Goal: Task Accomplishment & Management: Manage account settings

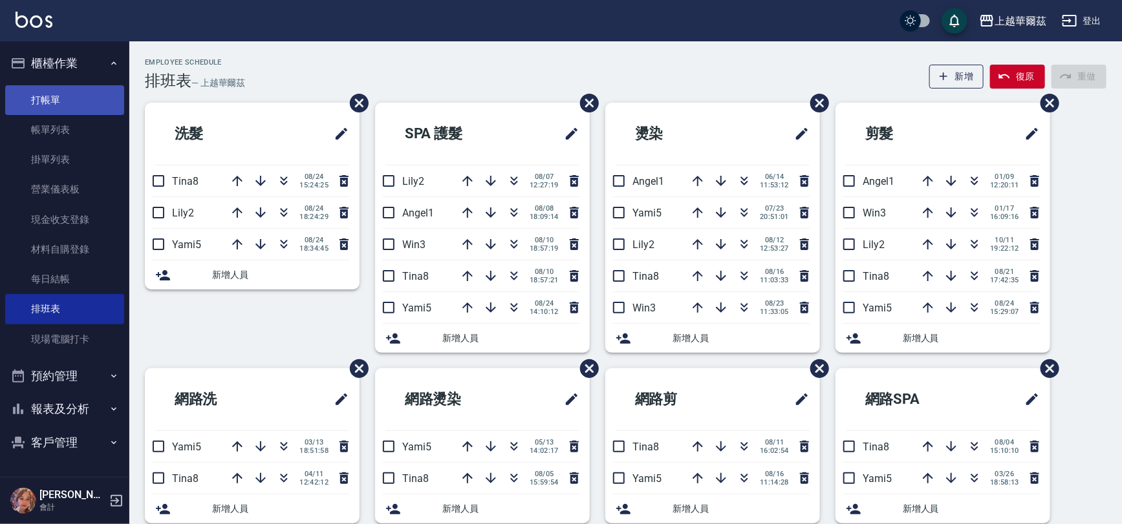
click at [67, 92] on link "打帳單" at bounding box center [64, 100] width 119 height 30
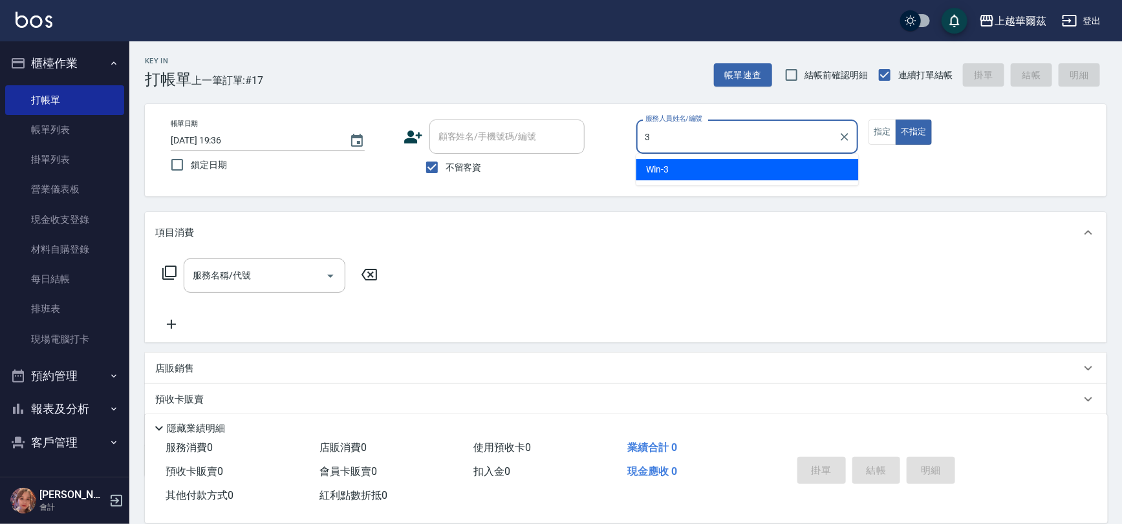
type input "Win-3"
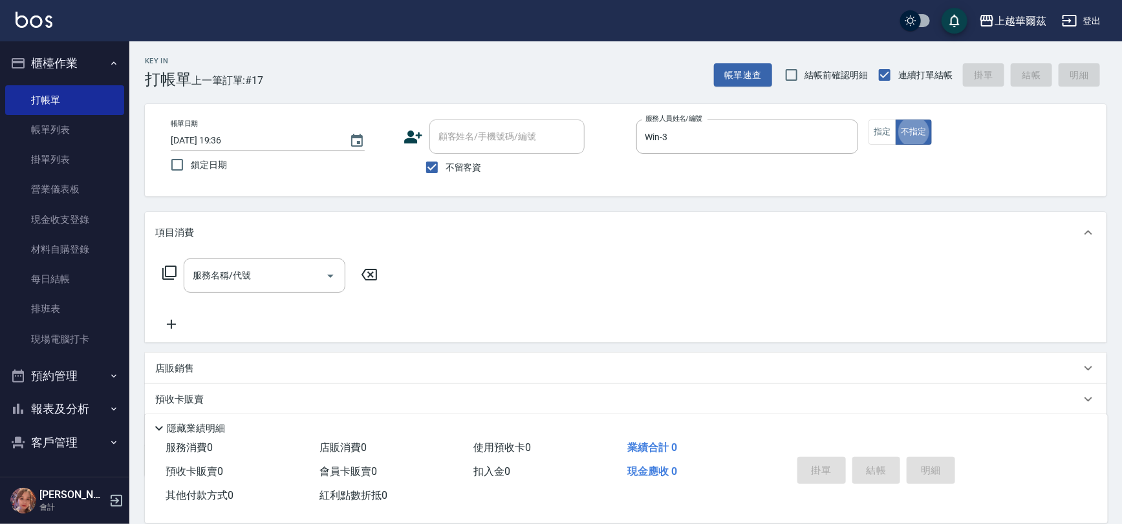
type button "false"
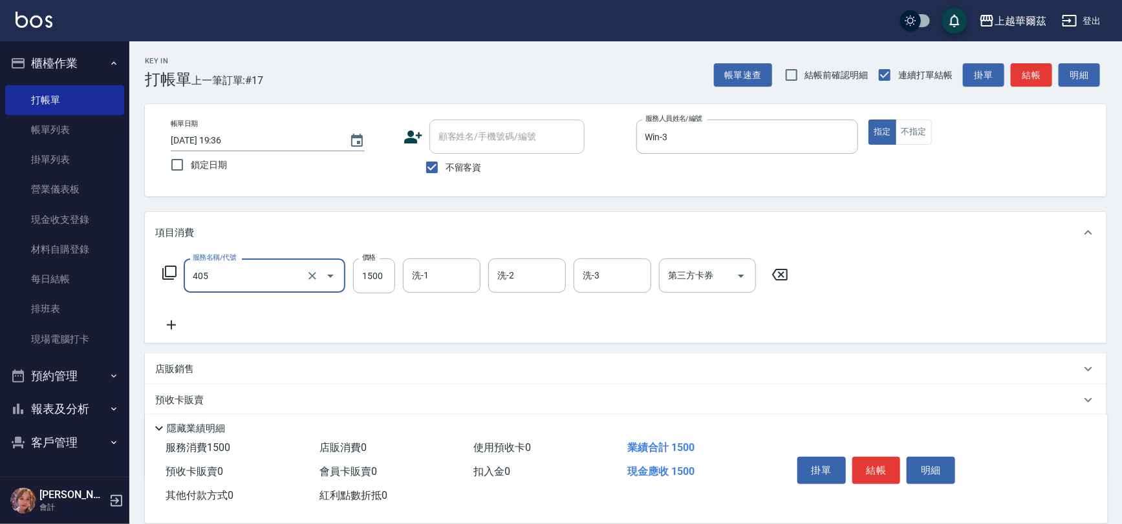
type input "染1500(405)"
type input "1299"
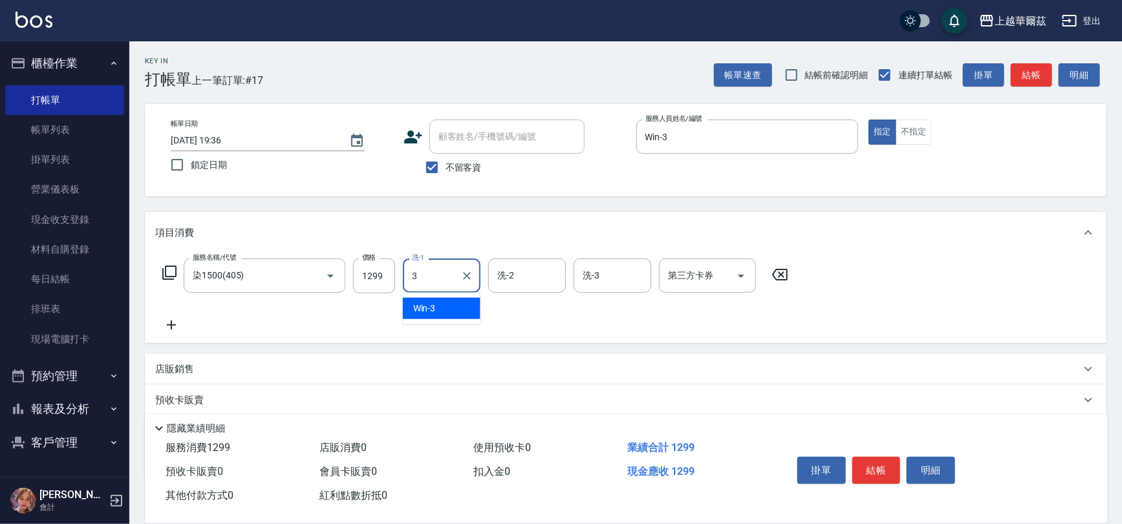
type input "Win-3"
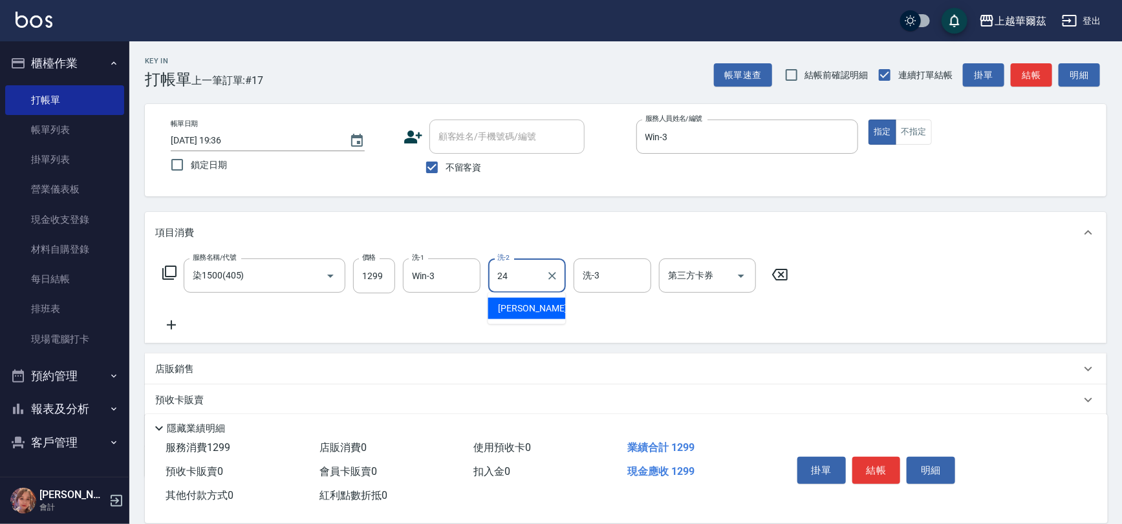
type input "[PERSON_NAME]-24"
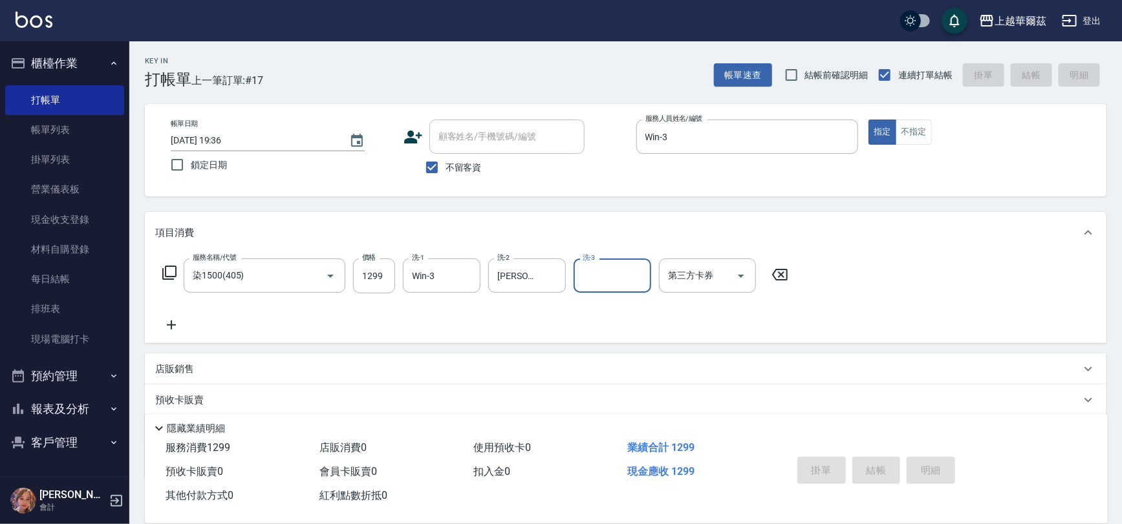
type input "[DATE] 19:37"
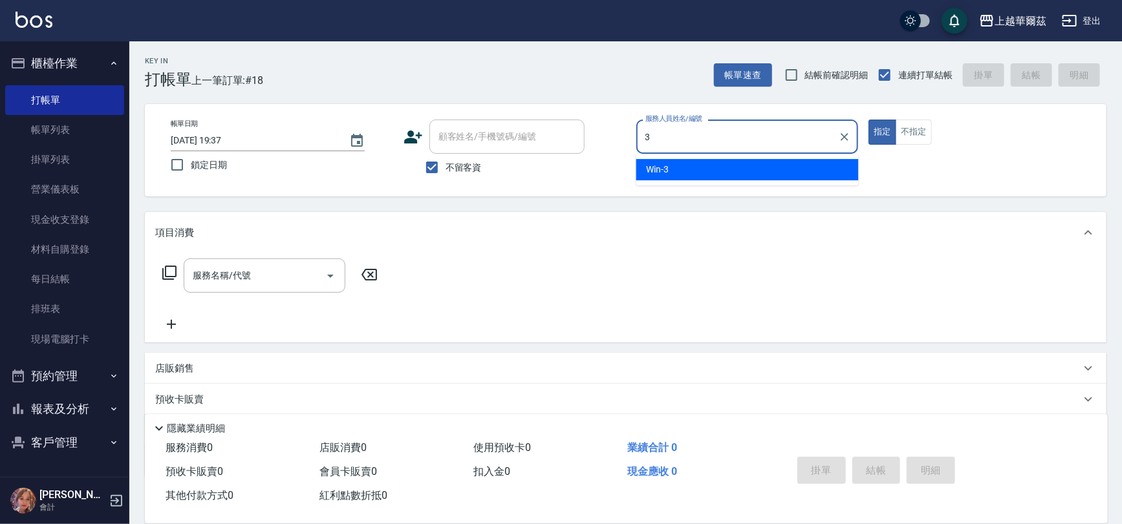
type input "Win-3"
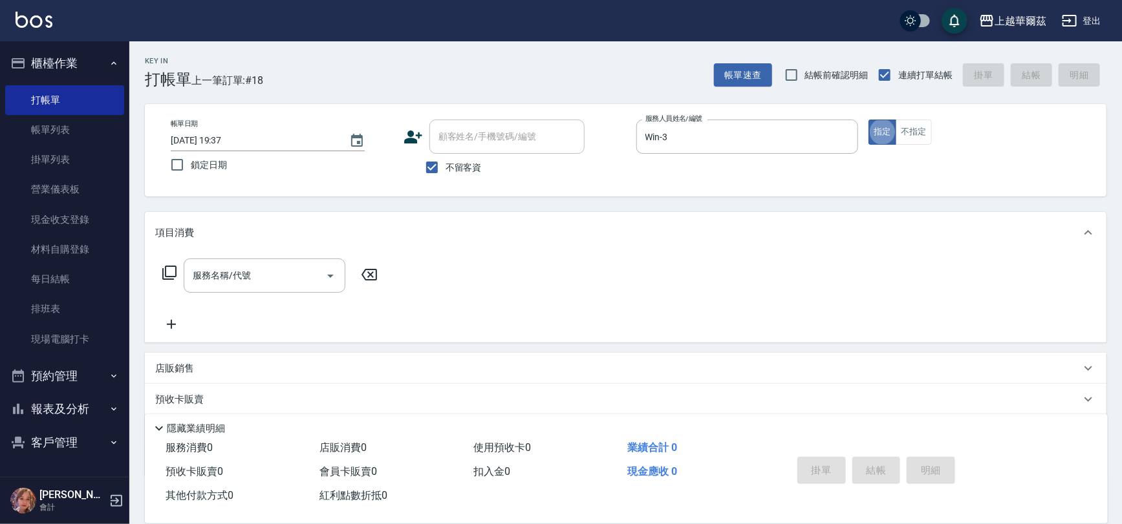
type button "true"
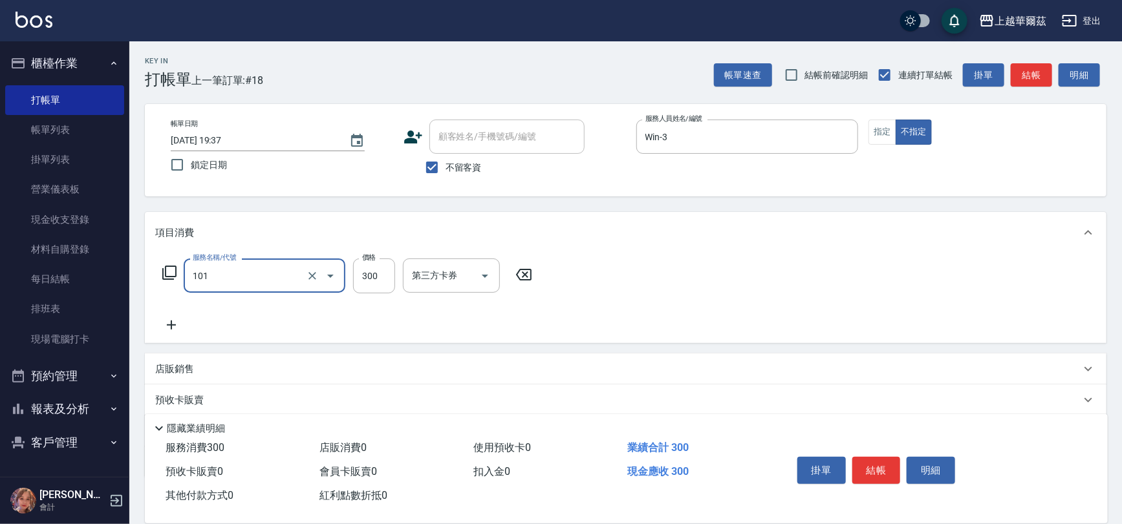
type input "洗髮300(101)"
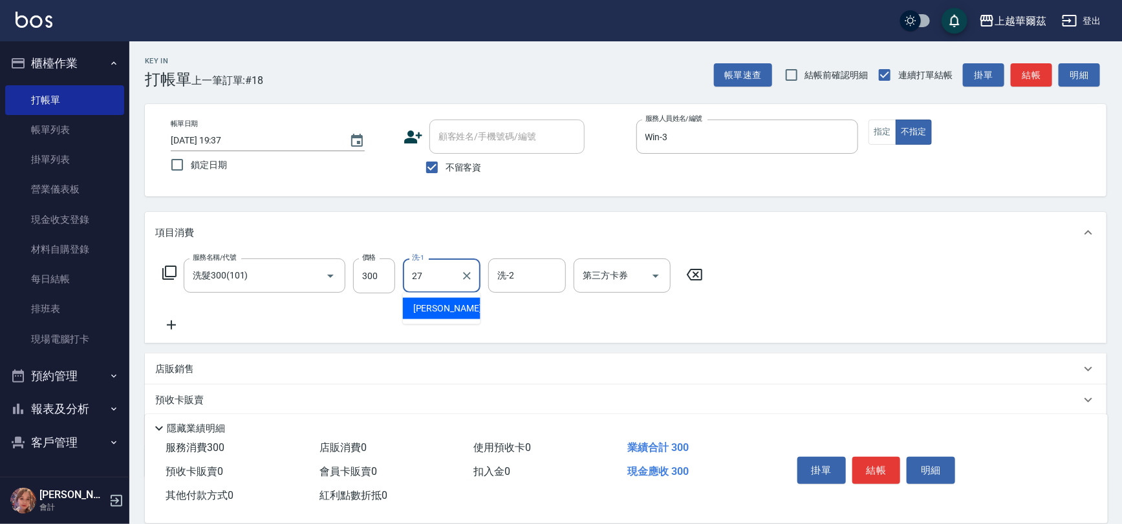
type input "Sandy-27"
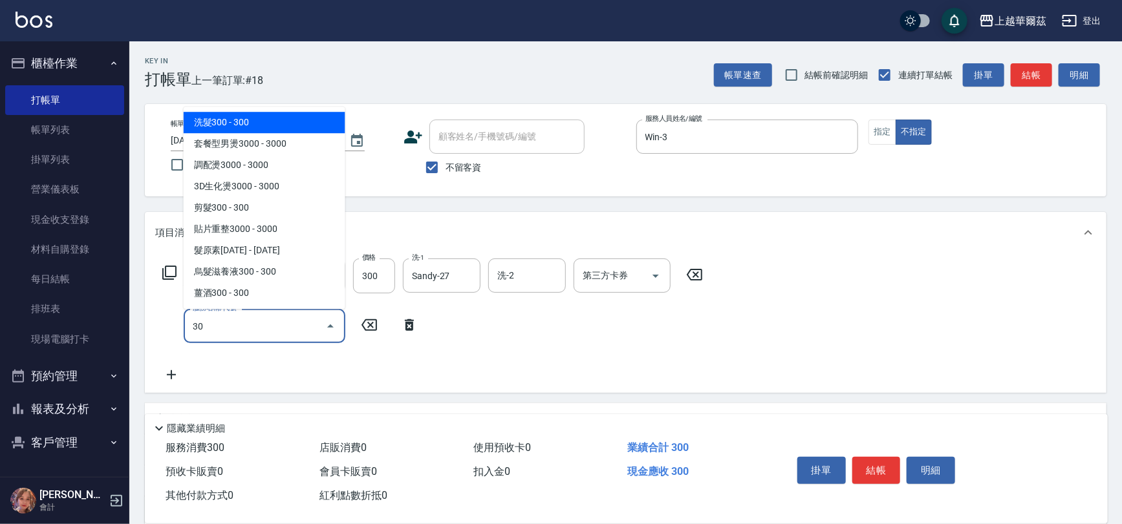
type input "303"
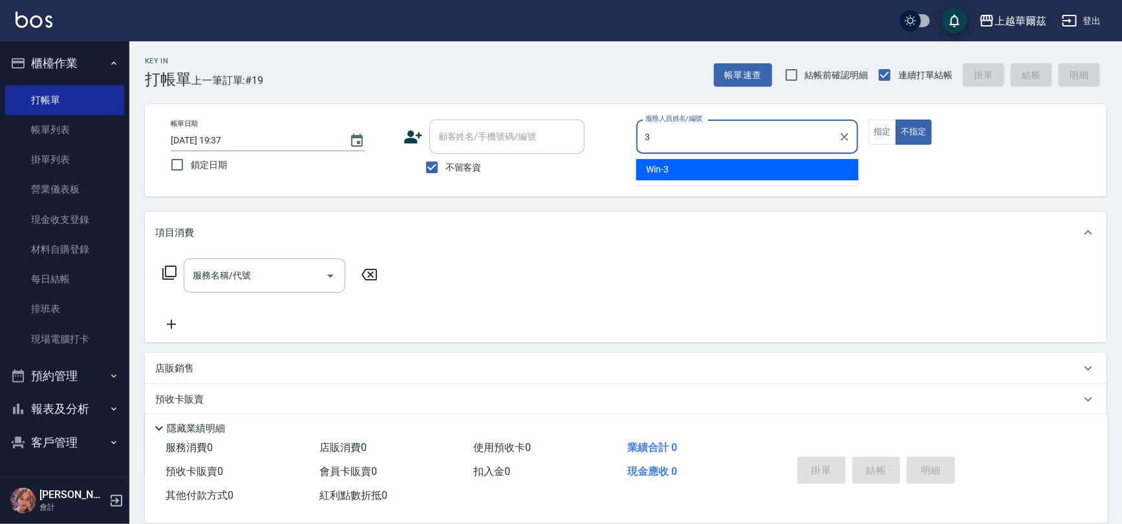
type input "Win-3"
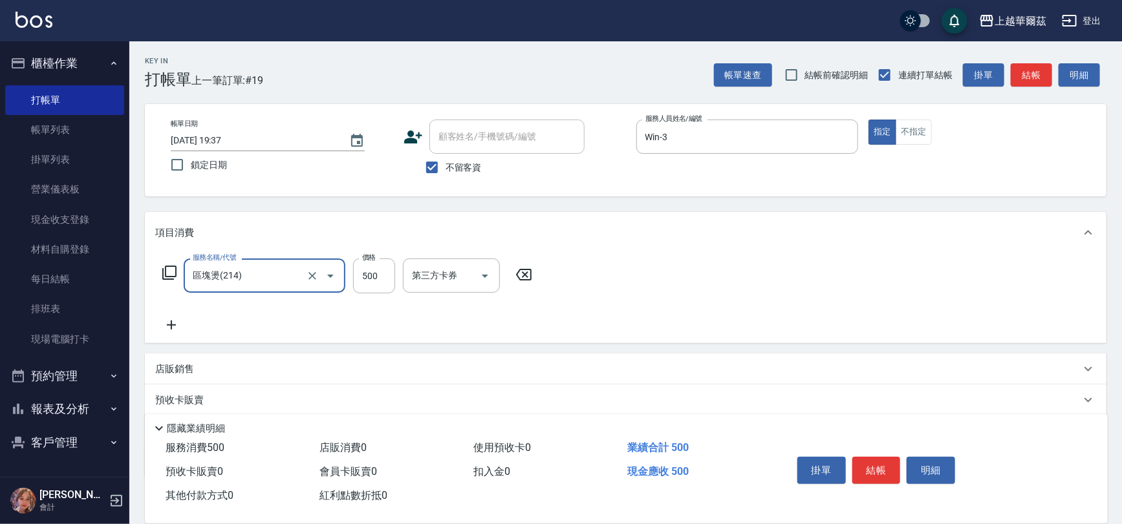
type input "區塊燙(214)"
type input "600"
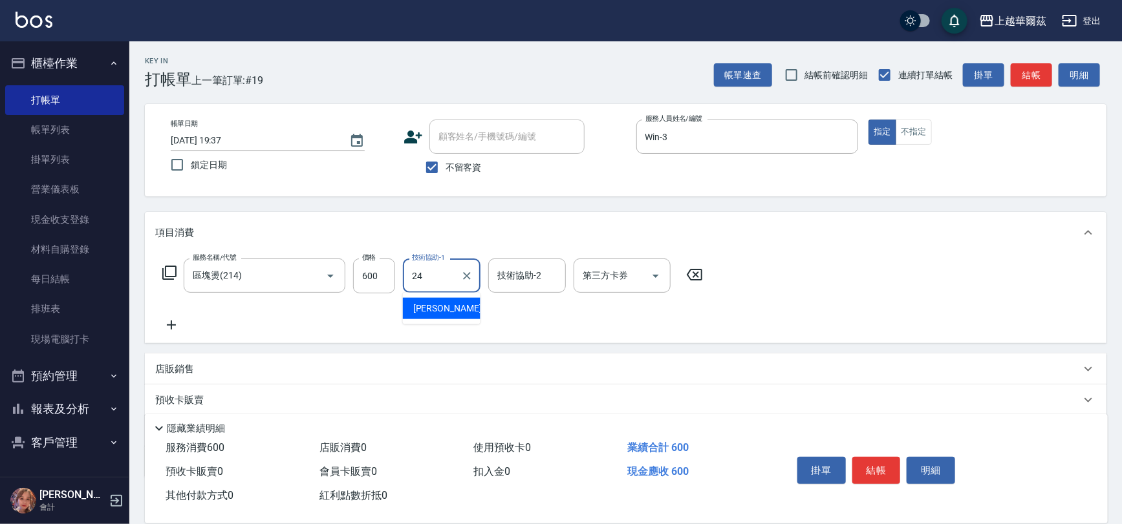
type input "[PERSON_NAME]-24"
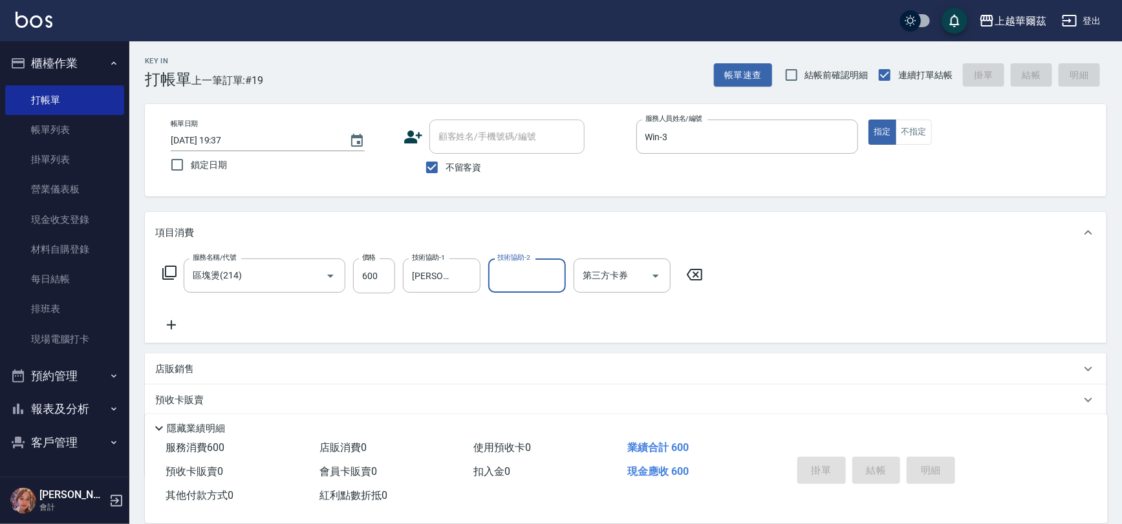
type input "[DATE] 19:38"
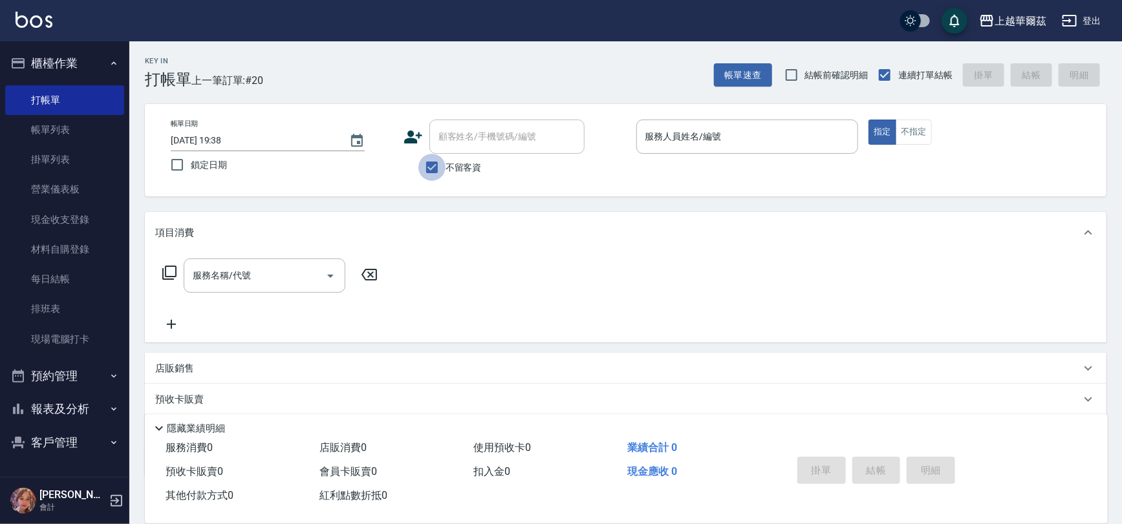
click at [435, 166] on input "不留客資" at bounding box center [431, 167] width 27 height 27
checkbox input "false"
click at [438, 142] on div "顧客姓名/手機號碼/編號 顧客姓名/手機號碼/編號" at bounding box center [506, 137] width 155 height 34
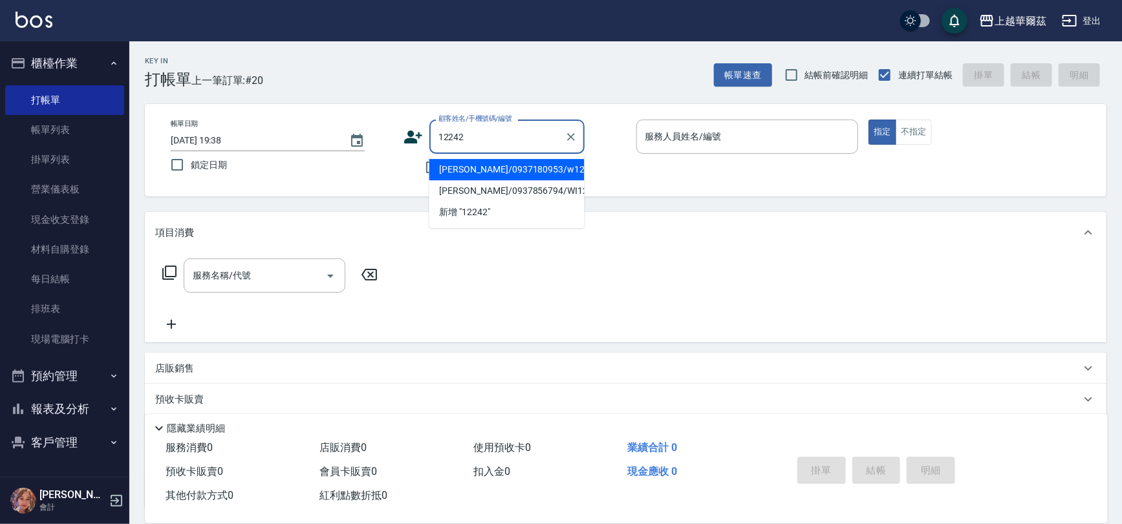
type input "[PERSON_NAME]/0937180953/w12242"
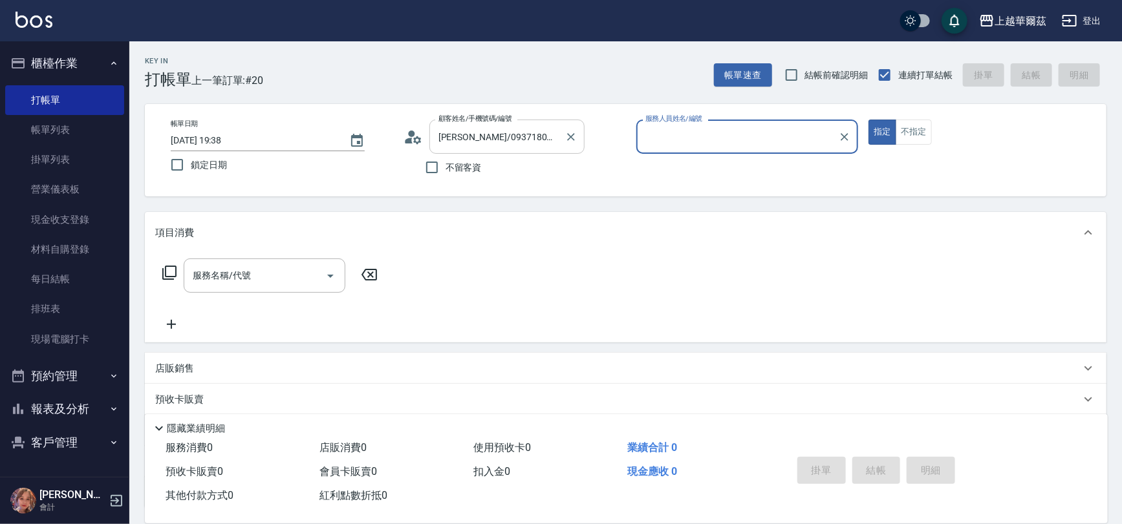
type input "Win-3"
click at [868, 120] on button "指定" at bounding box center [882, 132] width 28 height 25
click at [846, 134] on icon "Clear" at bounding box center [844, 137] width 8 height 8
type input "Yami-5"
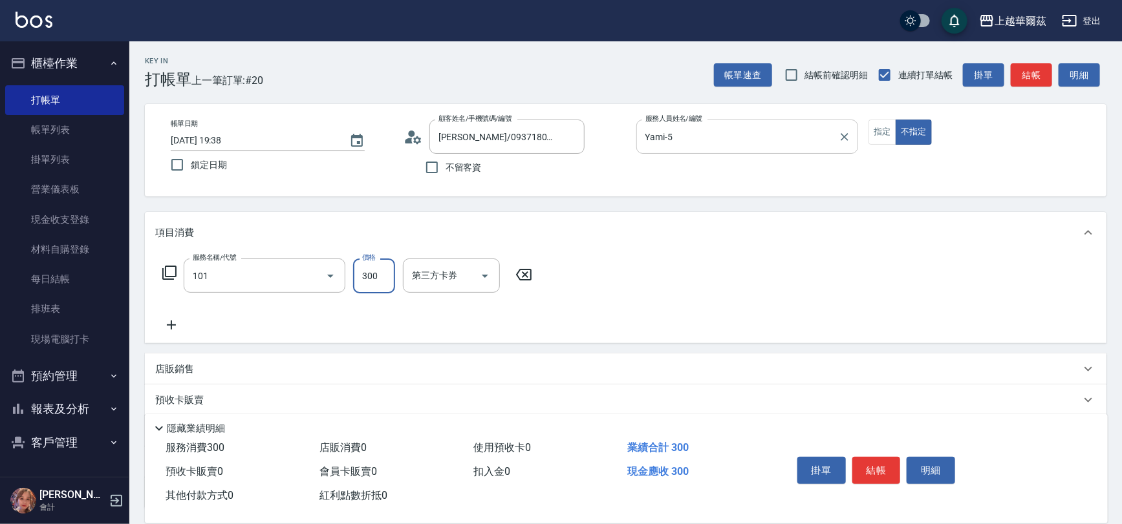
type input "洗髮300(101)"
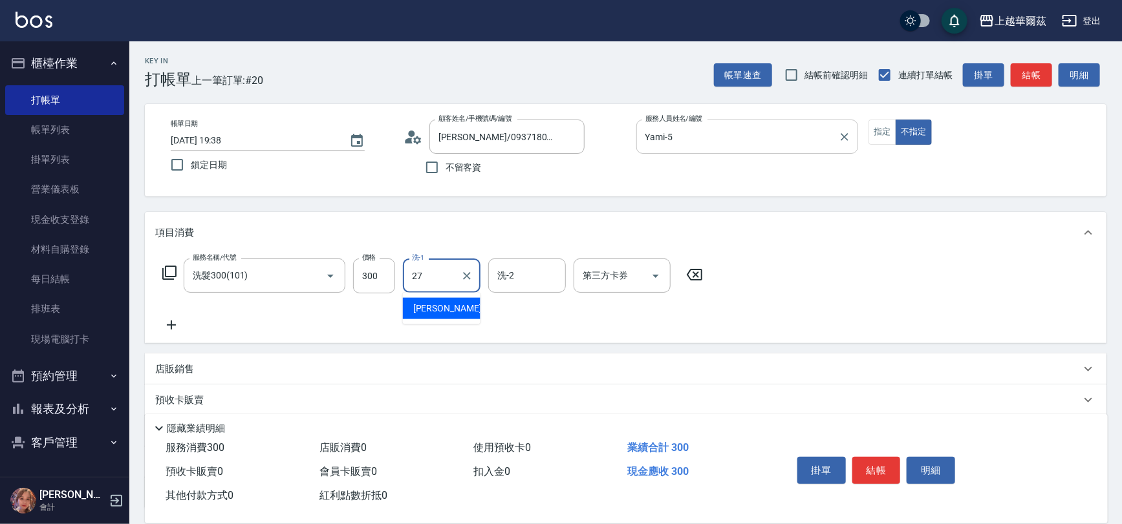
type input "Sandy-27"
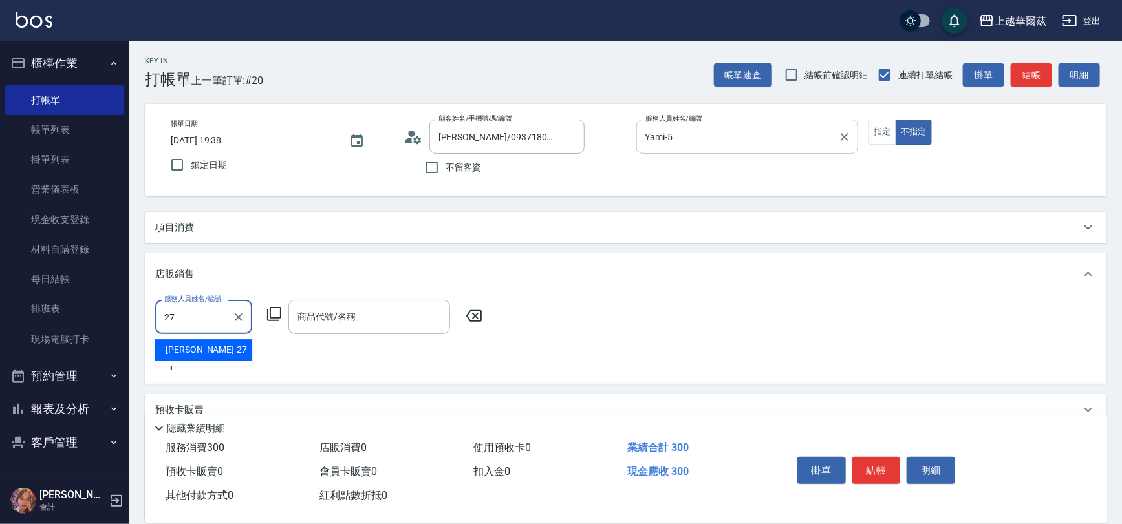
type input "Sandy-27"
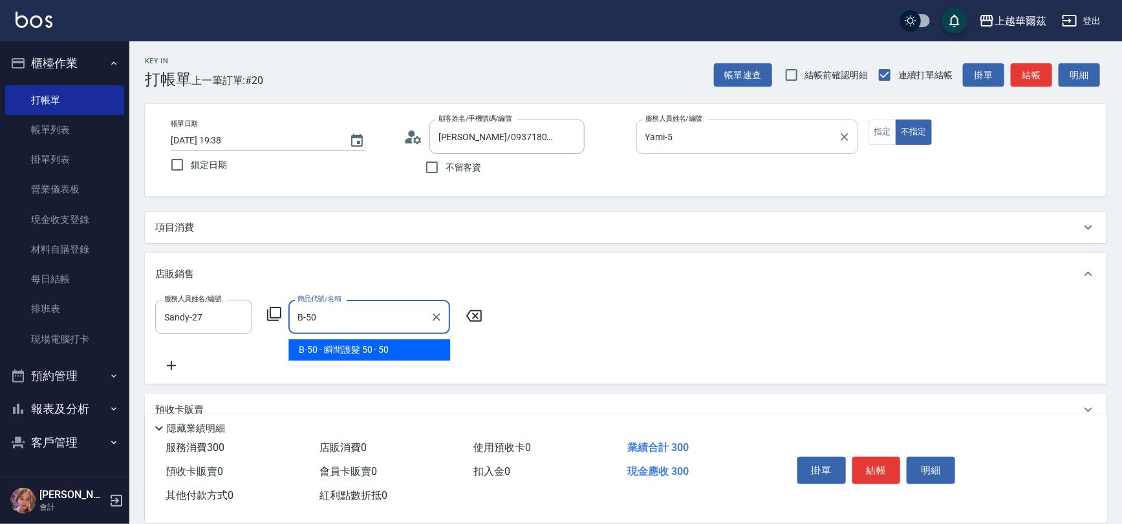
type input "瞬間護髮 50"
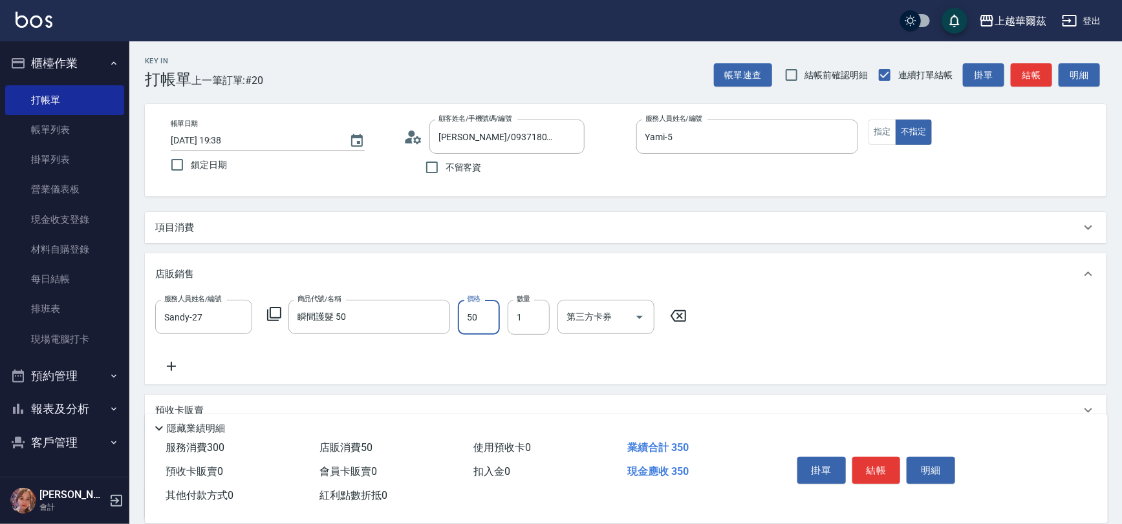
scroll to position [116, 0]
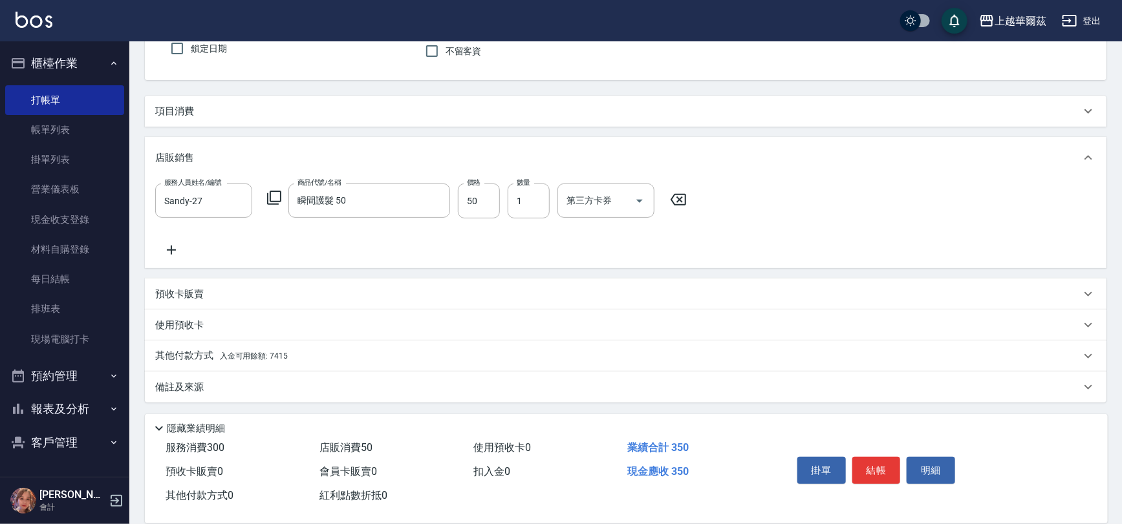
click at [261, 363] on div "其他付款方式 入金可用餘額: 7415" at bounding box center [625, 356] width 961 height 31
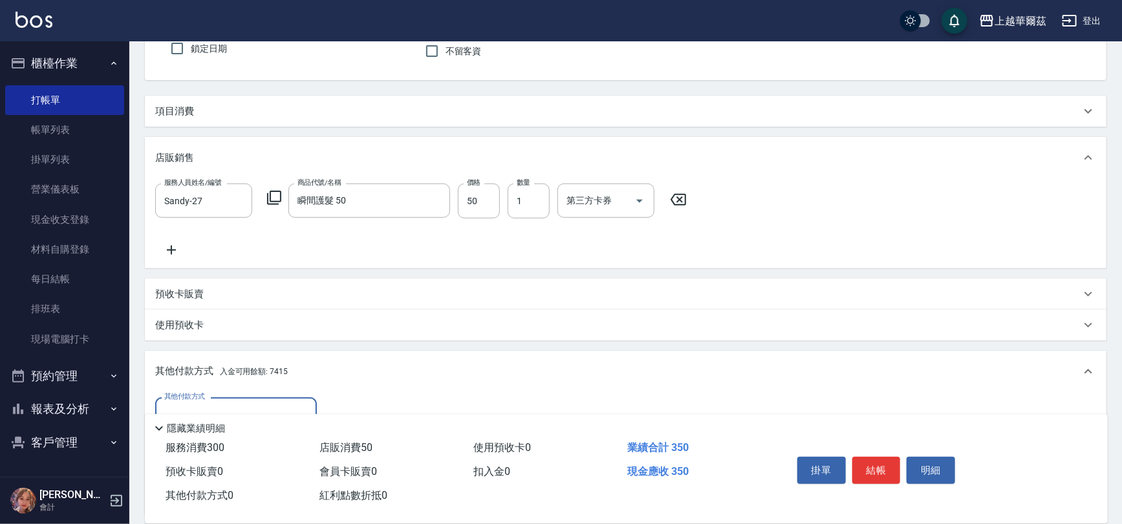
scroll to position [268, 0]
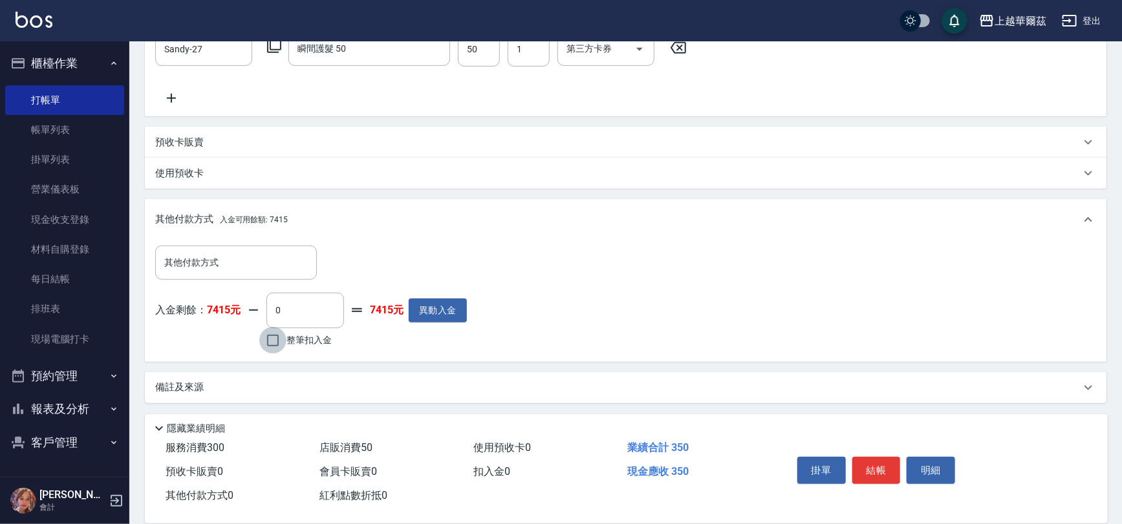
click at [281, 344] on input "整筆扣入金" at bounding box center [272, 340] width 27 height 27
checkbox input "true"
type input "350"
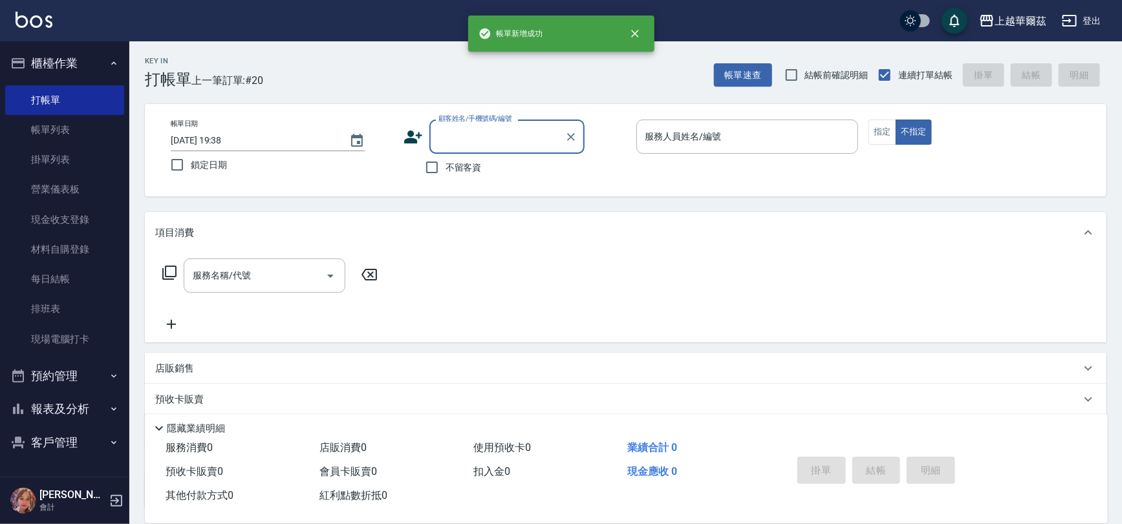
scroll to position [0, 0]
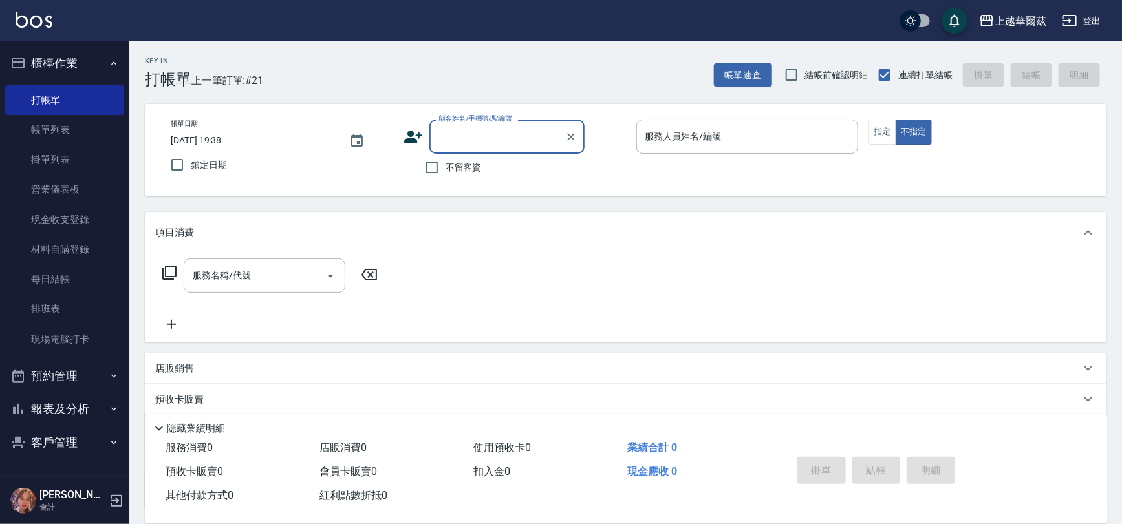
click at [45, 54] on button "櫃檯作業" at bounding box center [64, 64] width 119 height 34
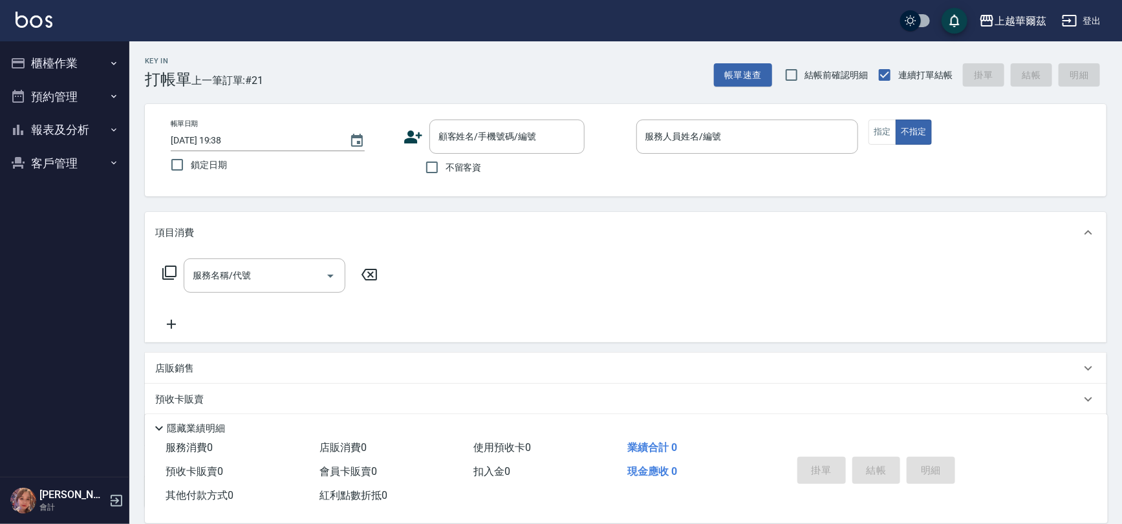
click at [69, 129] on button "報表及分析" at bounding box center [64, 130] width 119 height 34
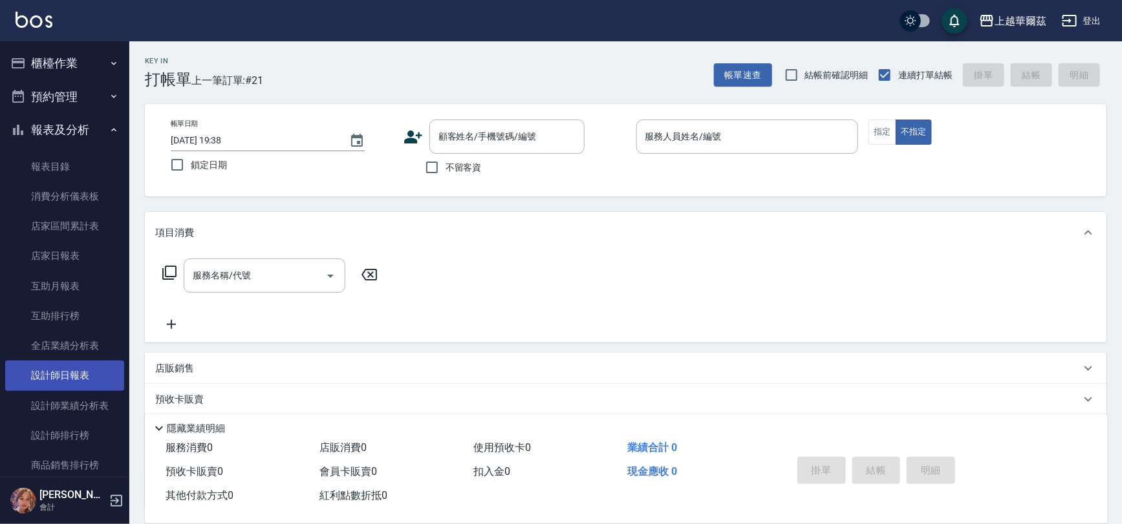
click at [76, 370] on link "設計師日報表" at bounding box center [64, 376] width 119 height 30
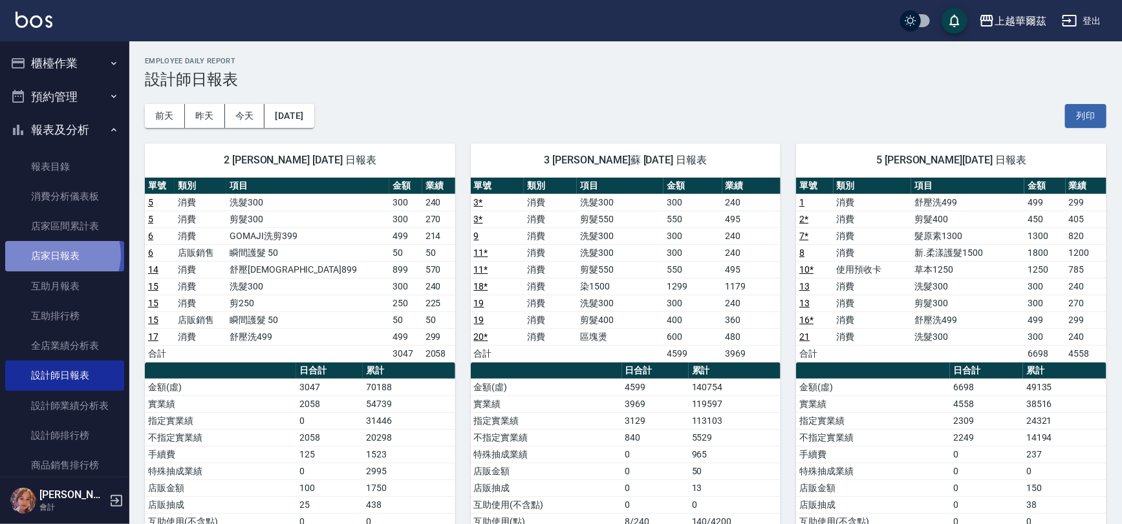
click at [61, 255] on link "店家日報表" at bounding box center [64, 256] width 119 height 30
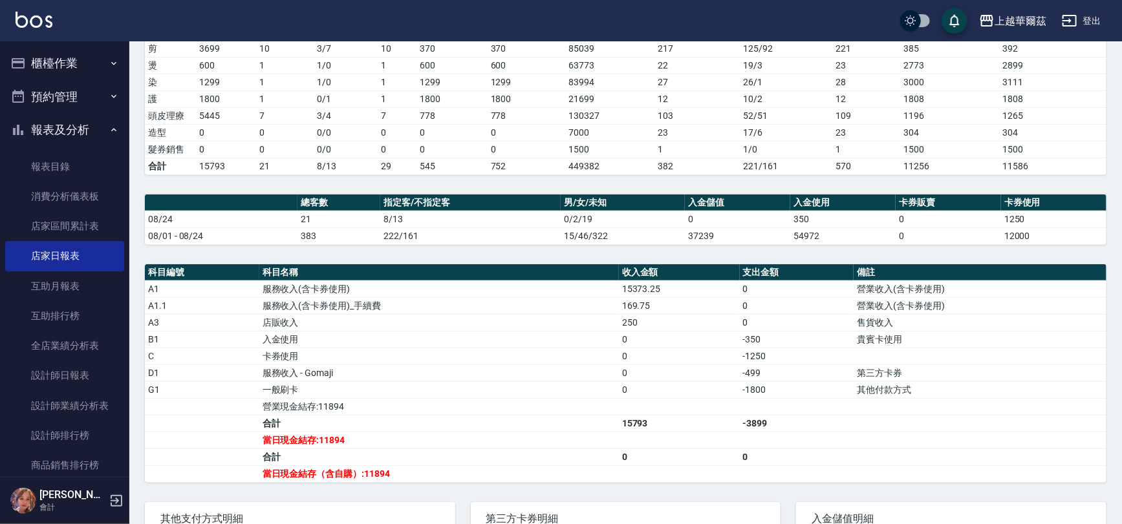
scroll to position [304, 0]
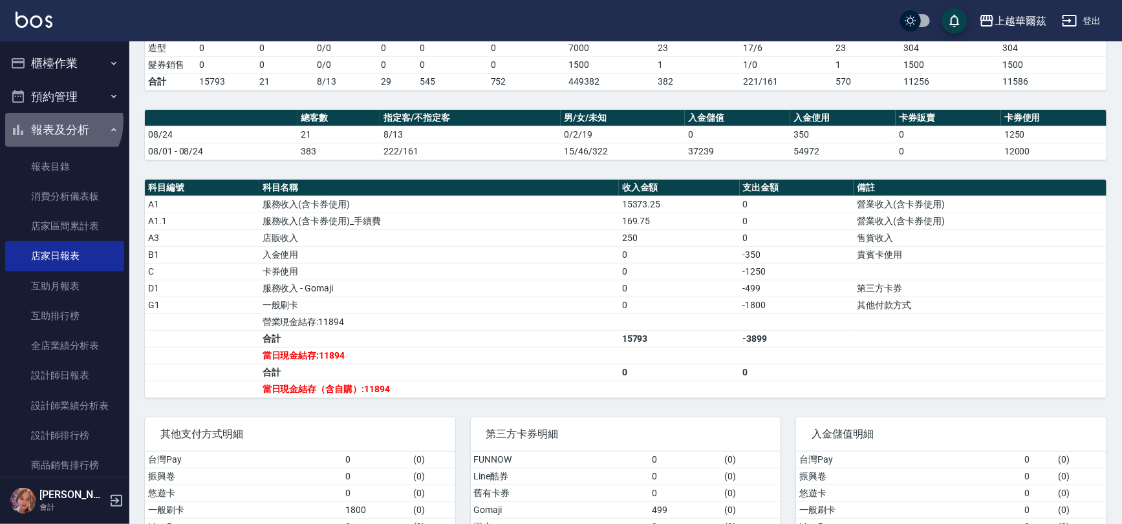
click at [58, 122] on button "報表及分析" at bounding box center [64, 130] width 119 height 34
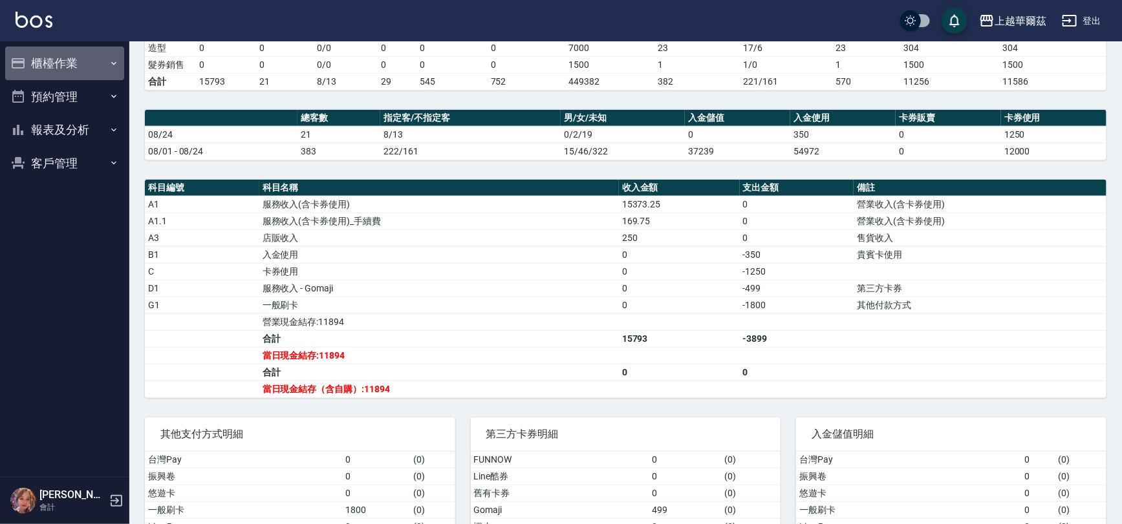
click at [46, 71] on button "櫃檯作業" at bounding box center [64, 64] width 119 height 34
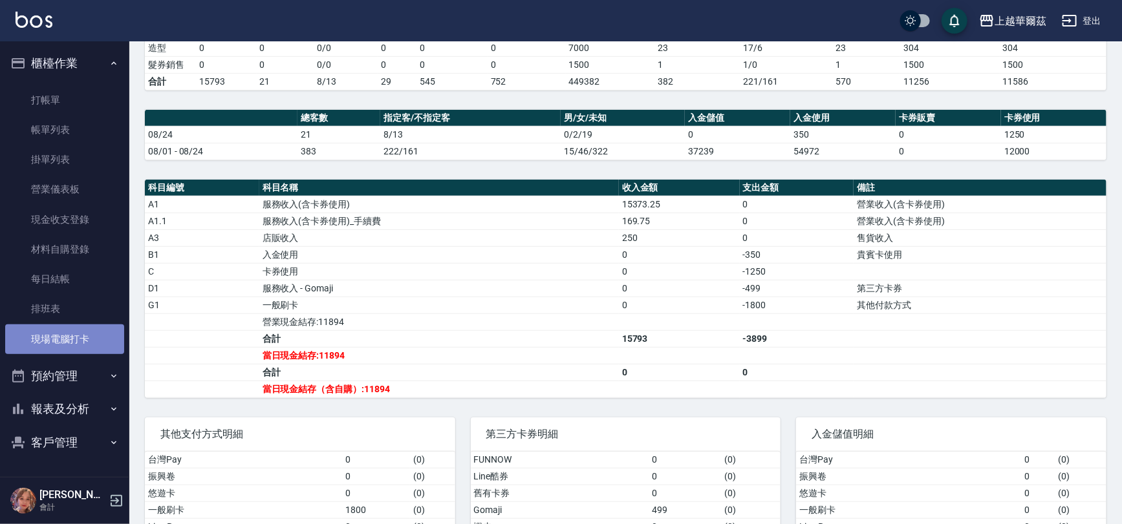
click at [63, 350] on link "現場電腦打卡" at bounding box center [64, 340] width 119 height 30
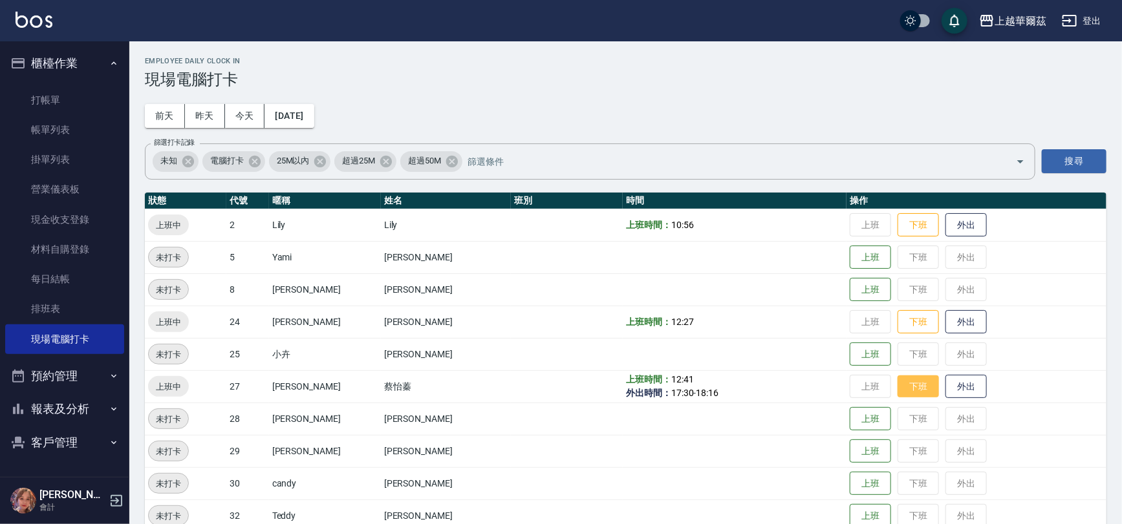
click at [897, 392] on button "下班" at bounding box center [917, 387] width 41 height 23
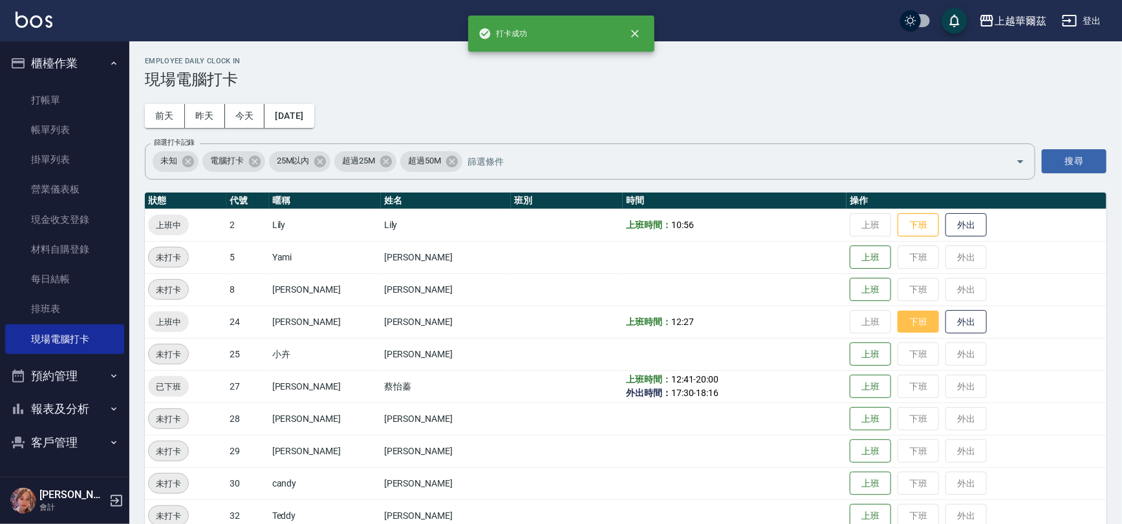
click at [900, 326] on button "下班" at bounding box center [917, 322] width 41 height 23
click at [897, 228] on button "下班" at bounding box center [917, 225] width 41 height 23
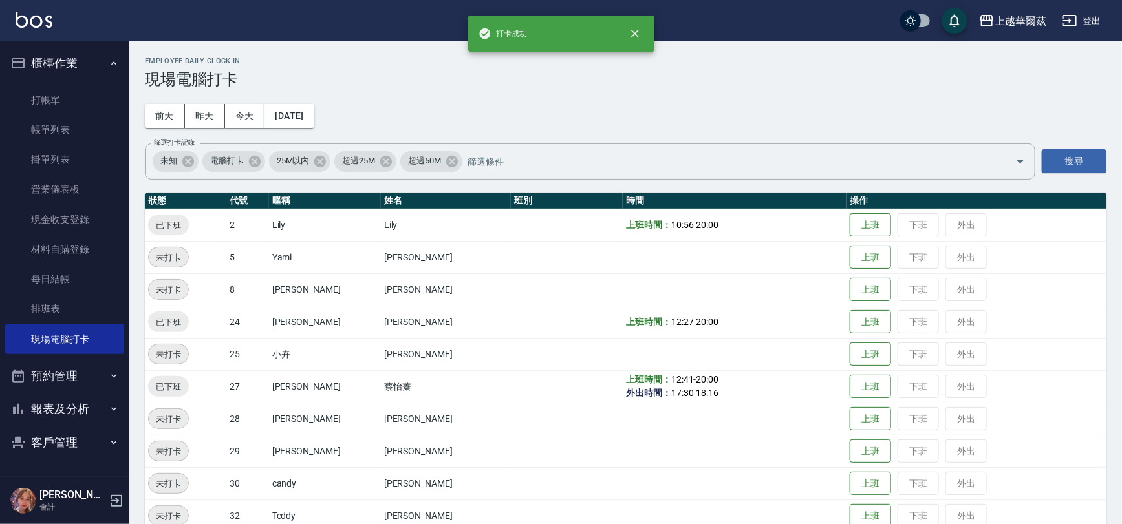
click at [65, 56] on button "櫃檯作業" at bounding box center [64, 64] width 119 height 34
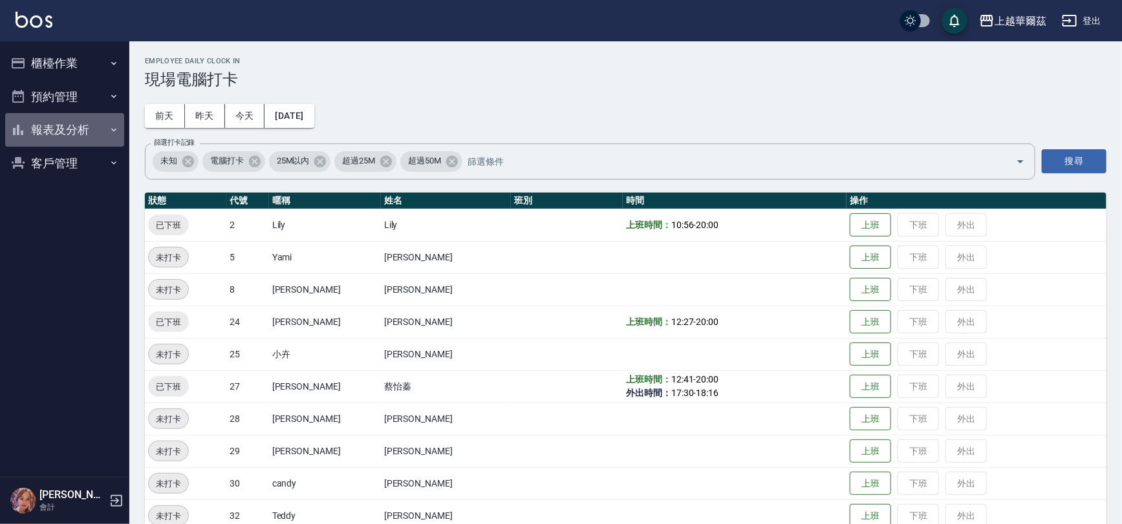
click at [70, 126] on button "報表及分析" at bounding box center [64, 130] width 119 height 34
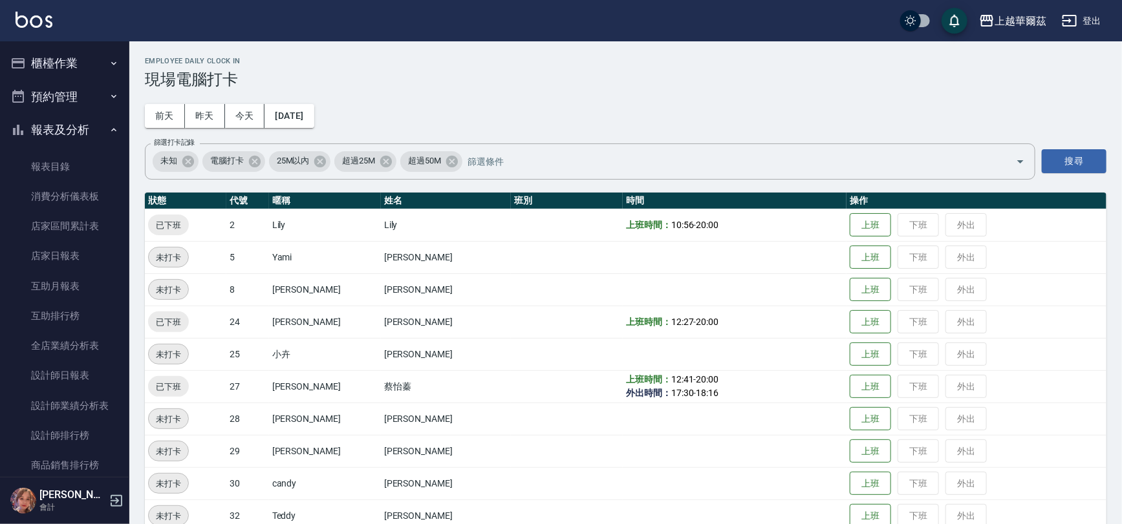
click at [101, 58] on button "櫃檯作業" at bounding box center [64, 64] width 119 height 34
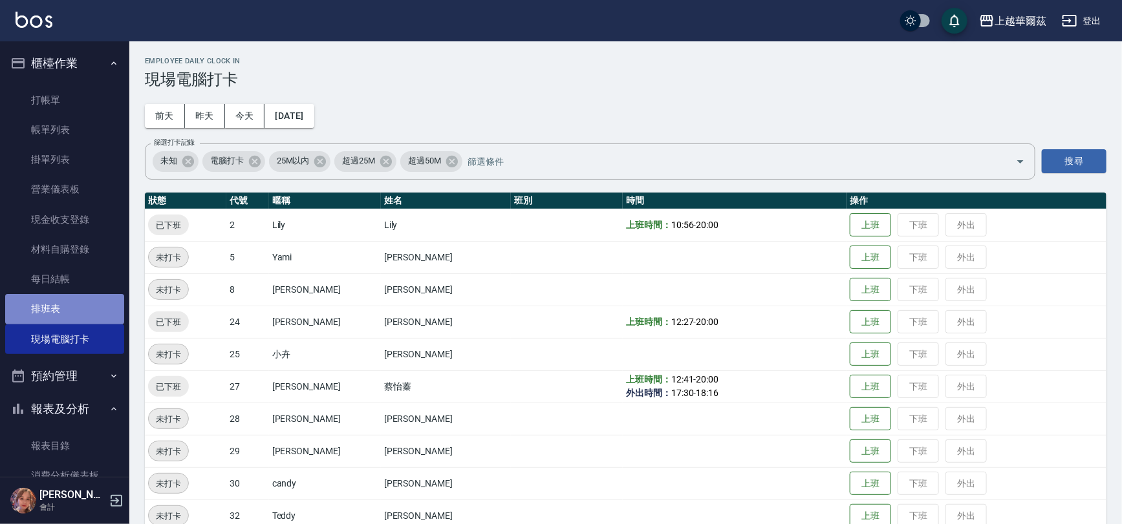
click at [77, 297] on link "排班表" at bounding box center [64, 309] width 119 height 30
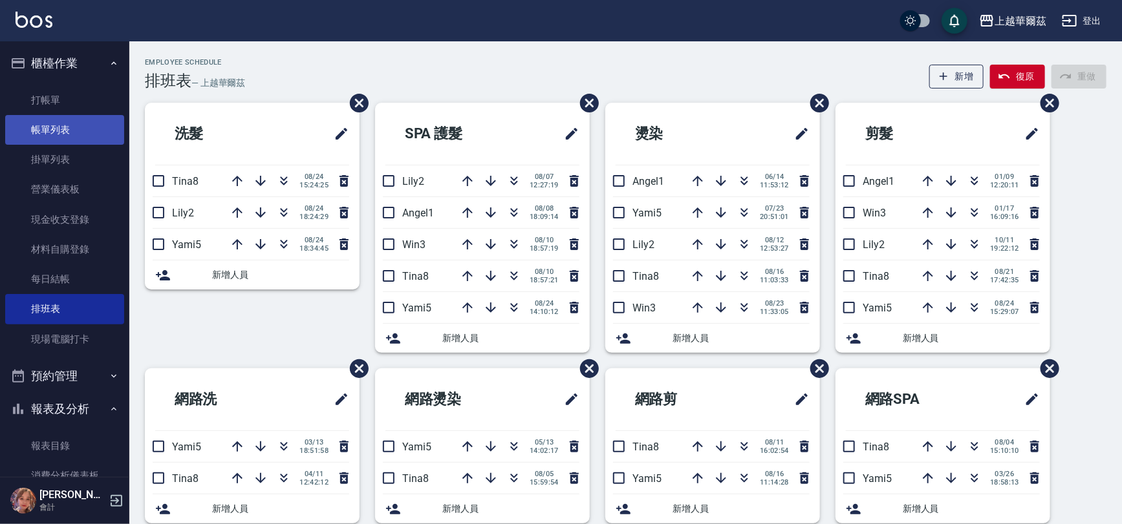
click at [78, 127] on link "帳單列表" at bounding box center [64, 130] width 119 height 30
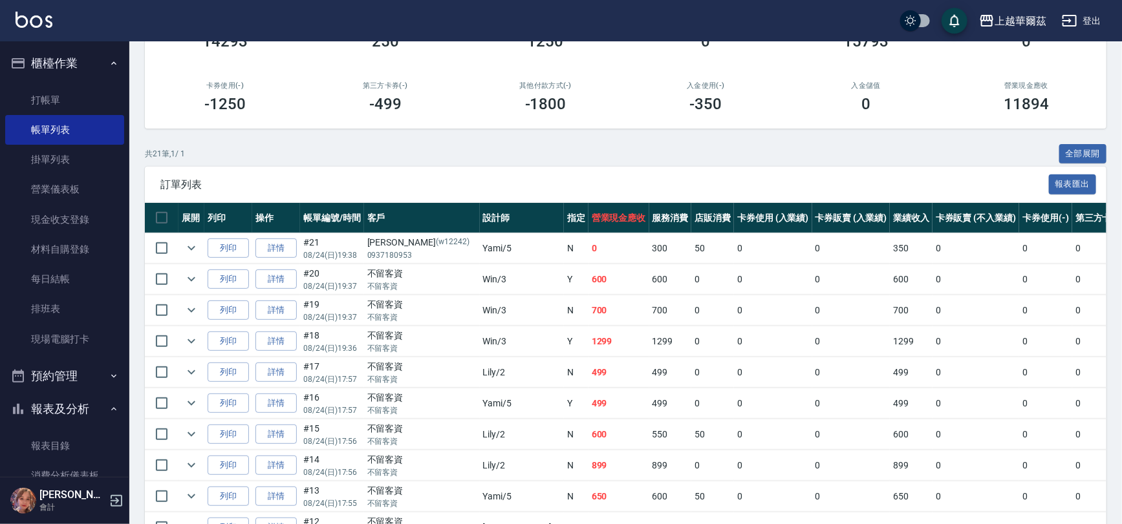
scroll to position [253, 0]
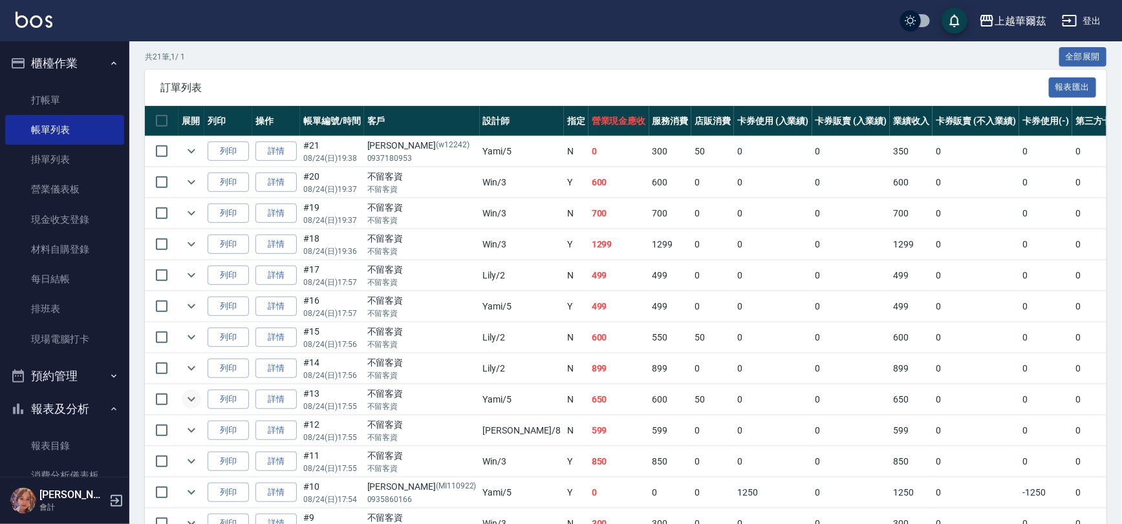
click at [194, 398] on icon "expand row" at bounding box center [191, 400] width 8 height 5
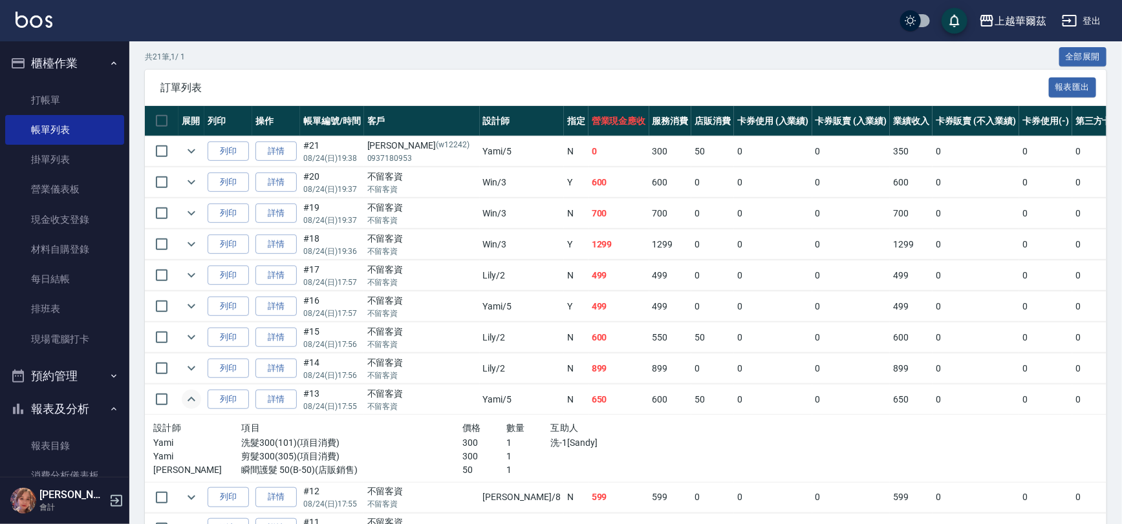
click at [194, 396] on icon "expand row" at bounding box center [192, 400] width 16 height 16
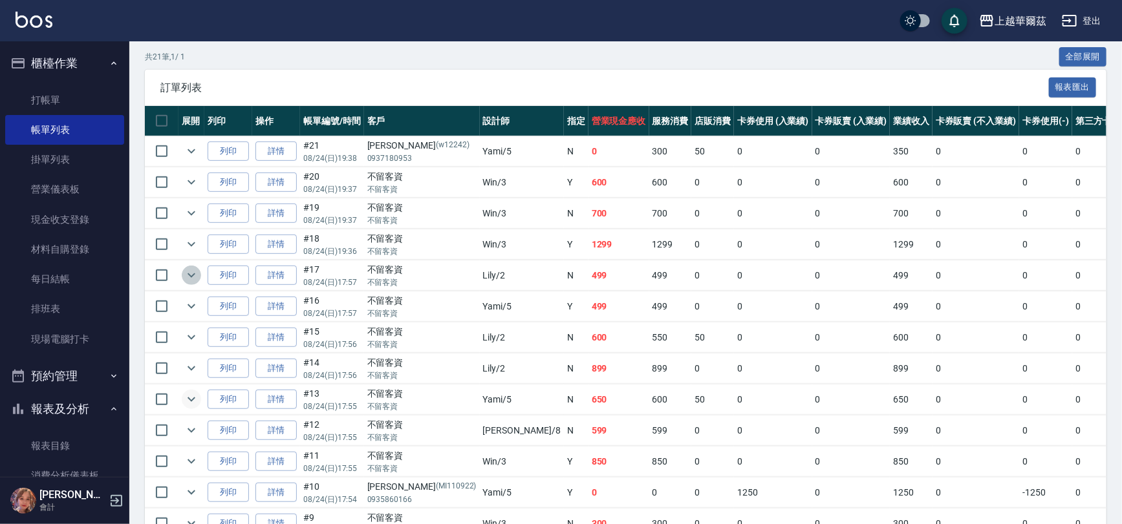
click at [189, 268] on icon "expand row" at bounding box center [192, 276] width 16 height 16
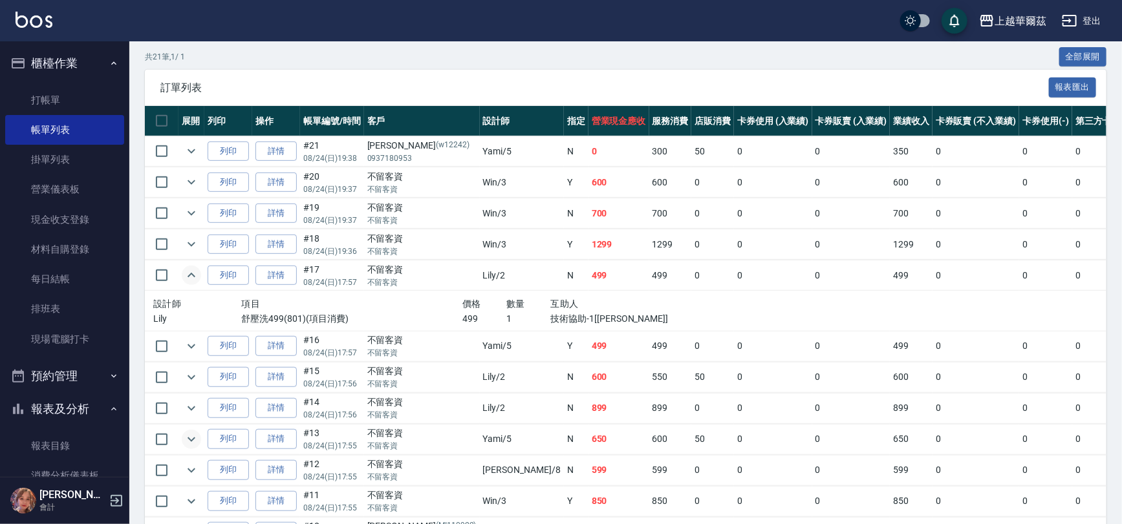
click at [189, 268] on icon "expand row" at bounding box center [192, 276] width 16 height 16
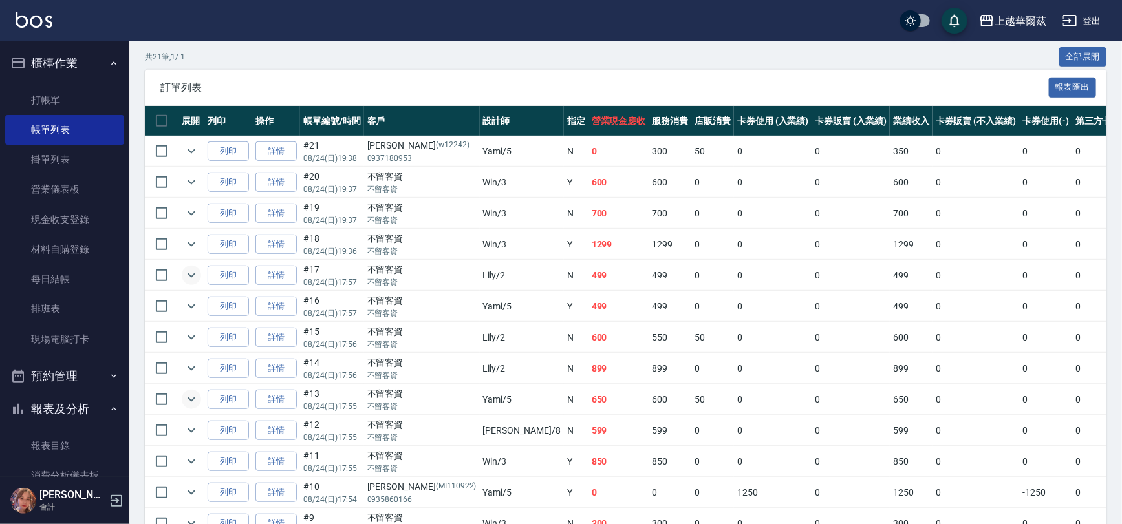
click at [77, 59] on button "櫃檯作業" at bounding box center [64, 64] width 119 height 34
